Goal: Task Accomplishment & Management: Manage account settings

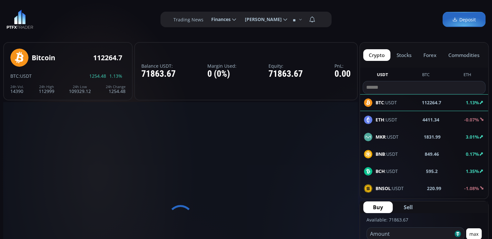
click at [230, 20] on span "Finances" at bounding box center [219, 19] width 24 height 13
click at [206, 20] on input "********" at bounding box center [206, 19] width 0 height 7
click at [220, 60] on link "History" at bounding box center [223, 60] width 31 height 10
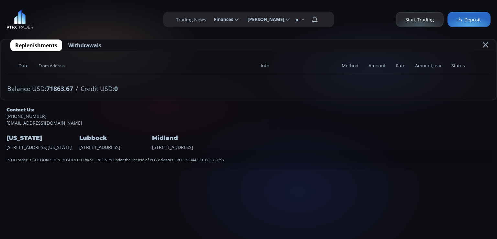
click at [85, 44] on span "Withdrawals" at bounding box center [84, 45] width 33 height 8
